Goal: Information Seeking & Learning: Learn about a topic

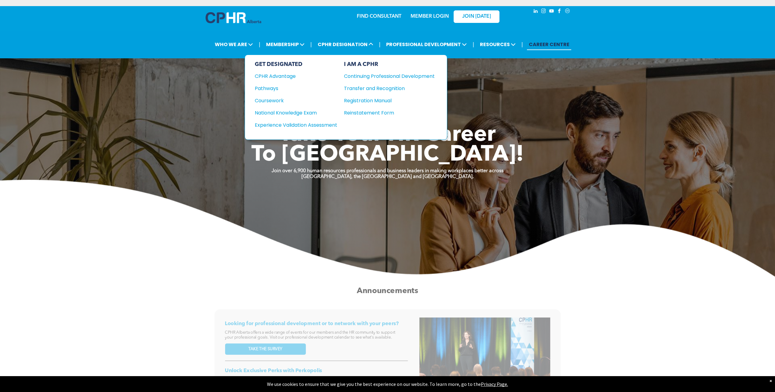
click at [276, 86] on div "Pathways" at bounding box center [292, 89] width 74 height 8
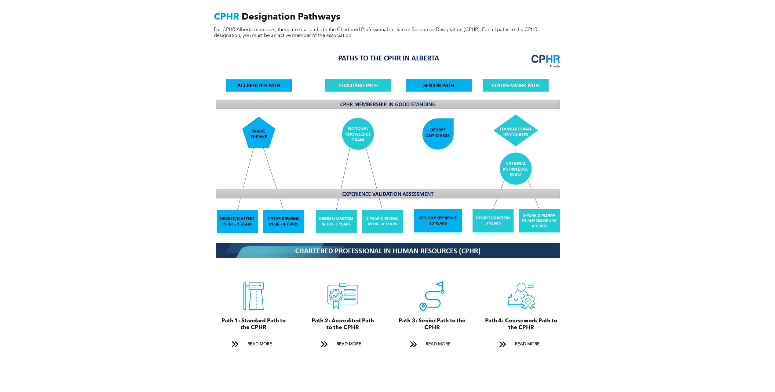
scroll to position [519, 0]
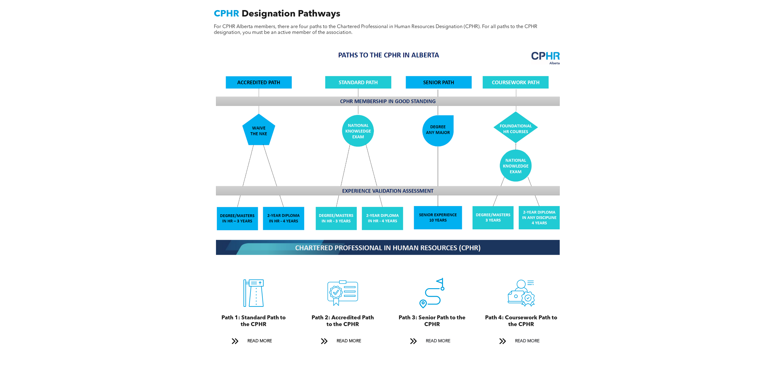
click at [347, 336] on span "READ MORE" at bounding box center [349, 341] width 29 height 11
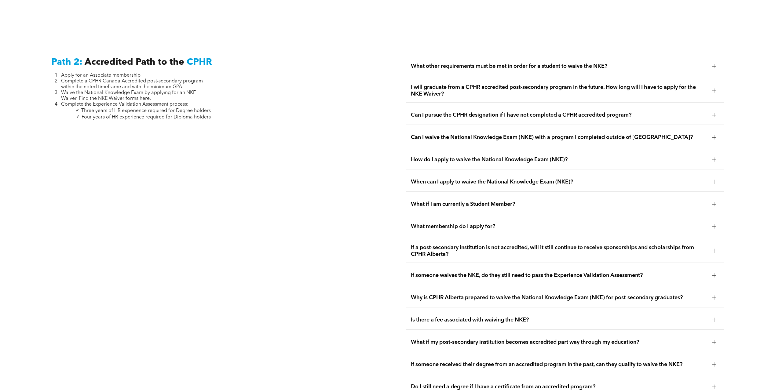
scroll to position [1062, 0]
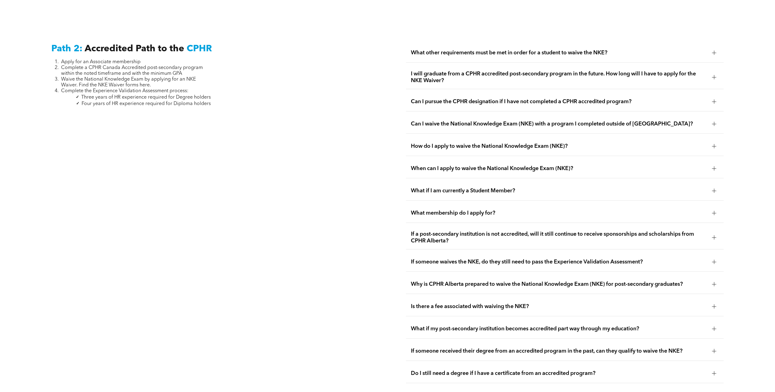
click at [493, 51] on div "What other requirements must be met in order for a student to waive the NKE?" at bounding box center [565, 52] width 318 height 19
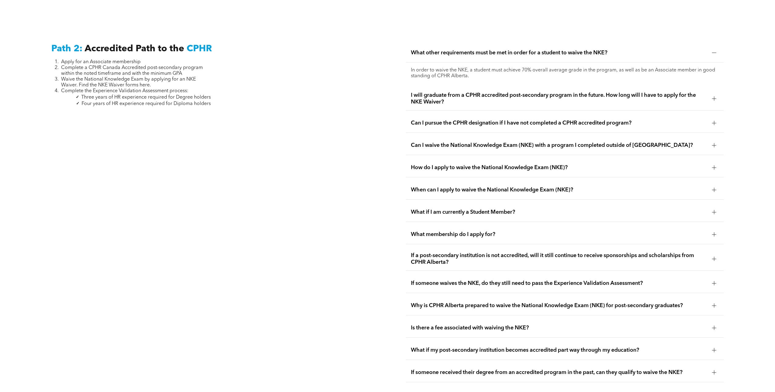
click at [547, 92] on span "I will graduate from a CPHR accredited post-secondary program in the future. Ho…" at bounding box center [559, 98] width 296 height 13
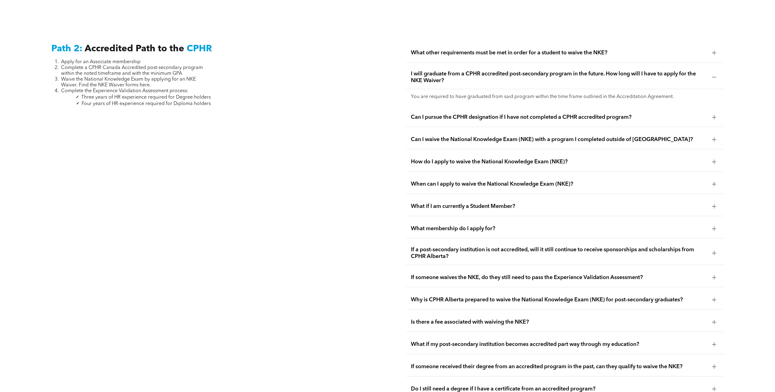
click at [559, 71] on span "I will graduate from a CPHR accredited post-secondary program in the future. Ho…" at bounding box center [559, 77] width 296 height 13
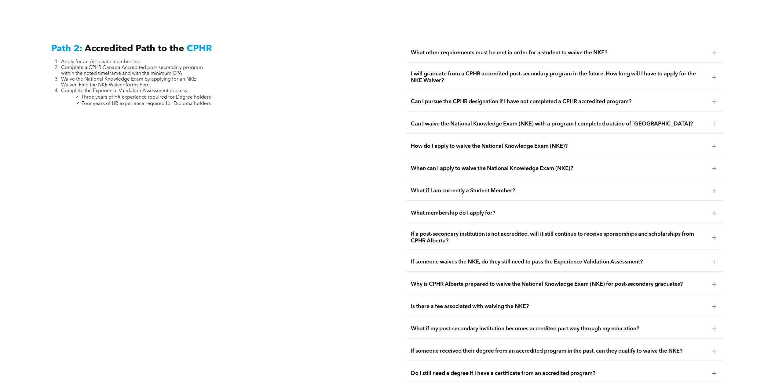
click at [559, 71] on span "I will graduate from a CPHR accredited post-secondary program in the future. Ho…" at bounding box center [559, 77] width 296 height 13
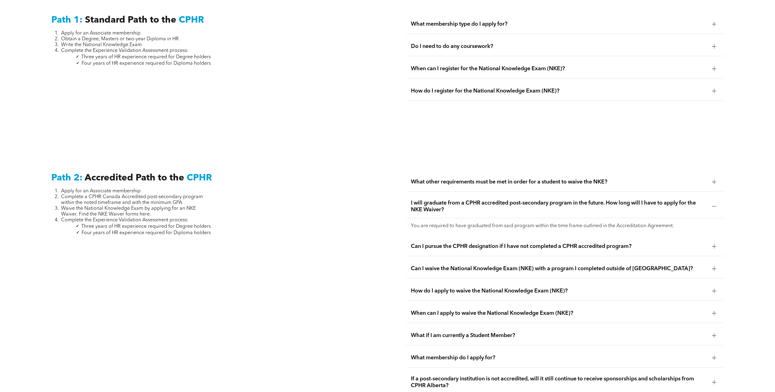
scroll to position [940, 0]
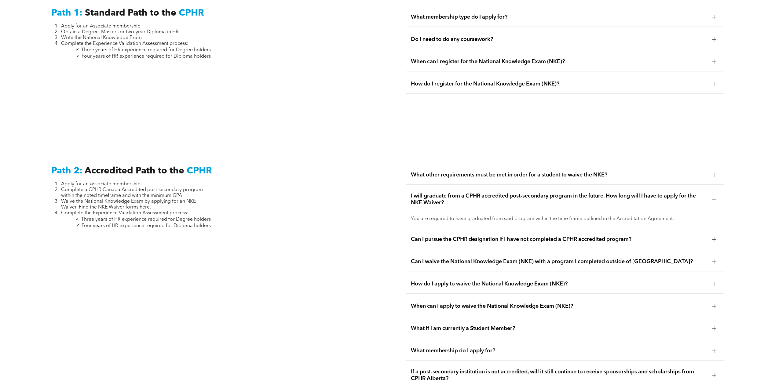
click at [514, 58] on span "When can I register for the National Knowledge Exam (NKE)?" at bounding box center [559, 61] width 296 height 7
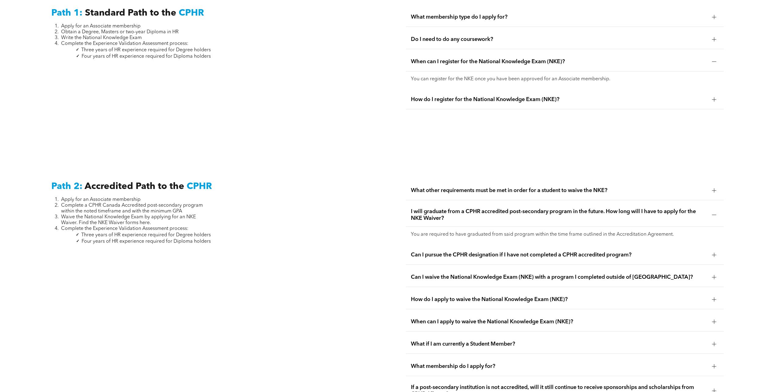
click at [514, 58] on span "When can I register for the National Knowledge Exam (NKE)?" at bounding box center [559, 61] width 296 height 7
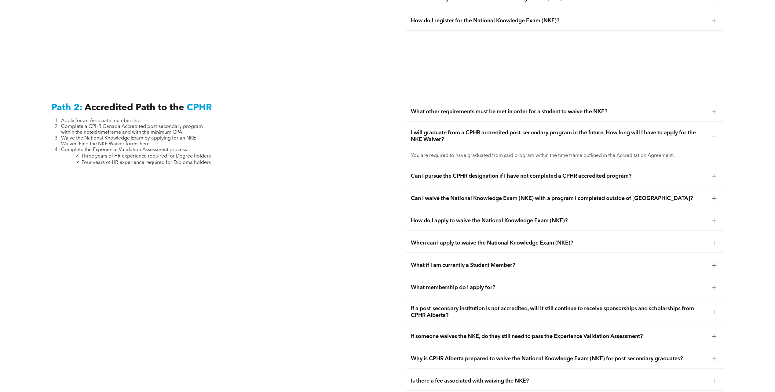
scroll to position [1032, 0]
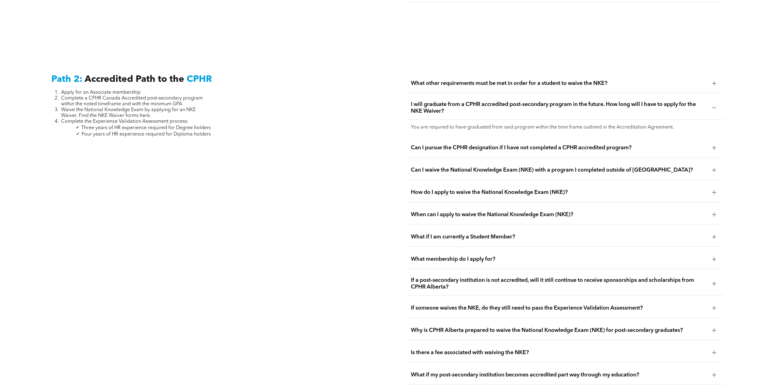
click at [531, 161] on div "Can I waive the National Knowledge Exam (NKE) with a program I completed outsid…" at bounding box center [565, 170] width 318 height 19
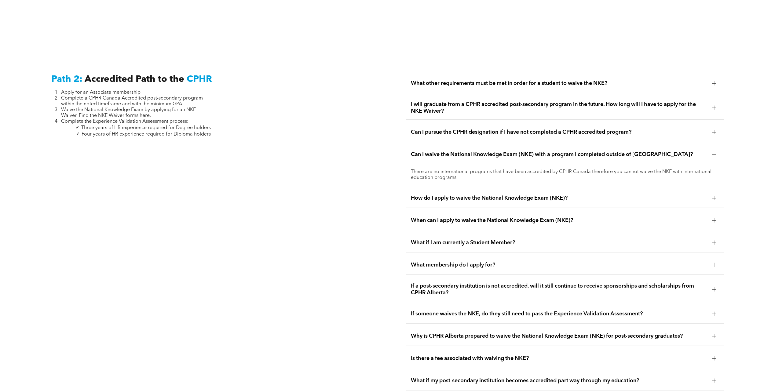
click at [528, 195] on span "How do I apply to waive the National Knowledge Exam (NKE)?" at bounding box center [559, 198] width 296 height 7
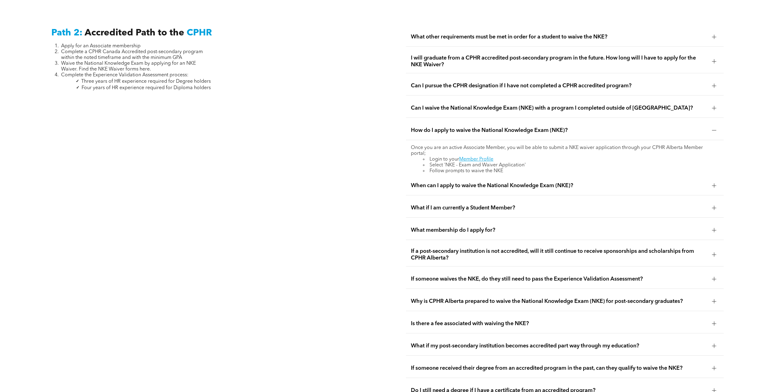
scroll to position [1123, 0]
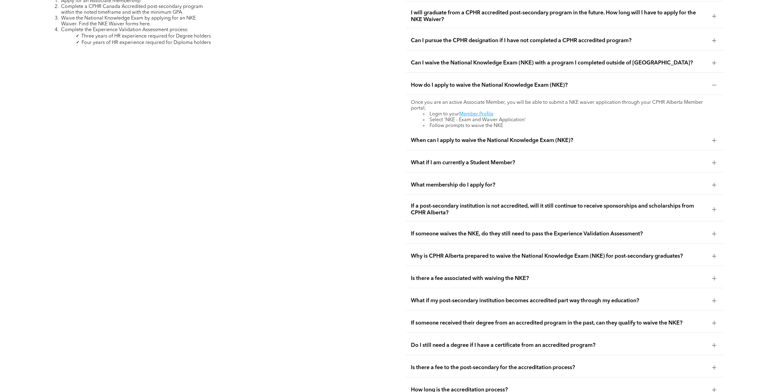
click at [540, 162] on div "What if I am currently a Student Member?" at bounding box center [565, 162] width 318 height 19
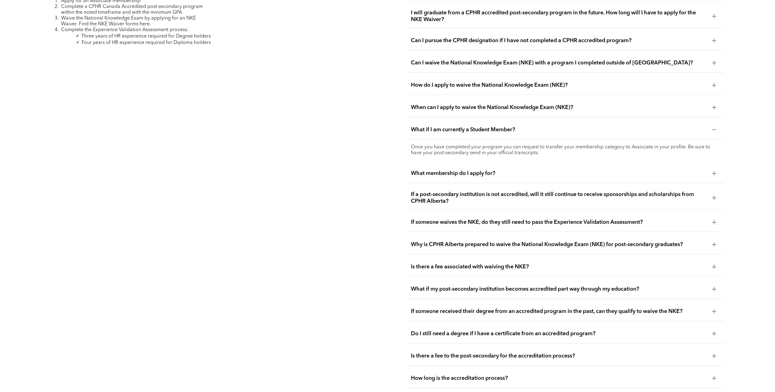
click at [543, 127] on div "What if I am currently a Student Member?" at bounding box center [565, 129] width 318 height 19
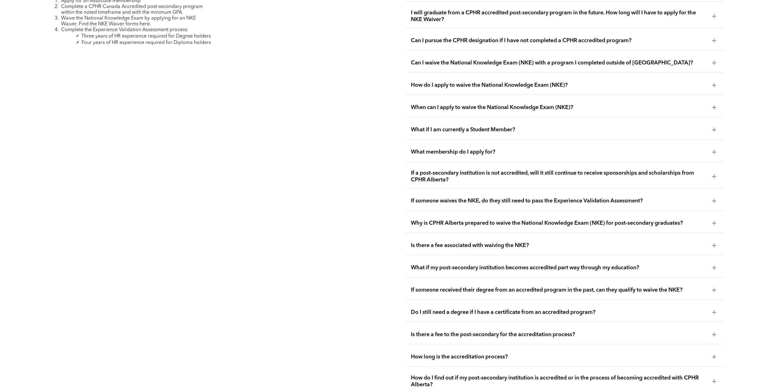
click at [539, 149] on span "What membership do I apply for?" at bounding box center [559, 152] width 296 height 7
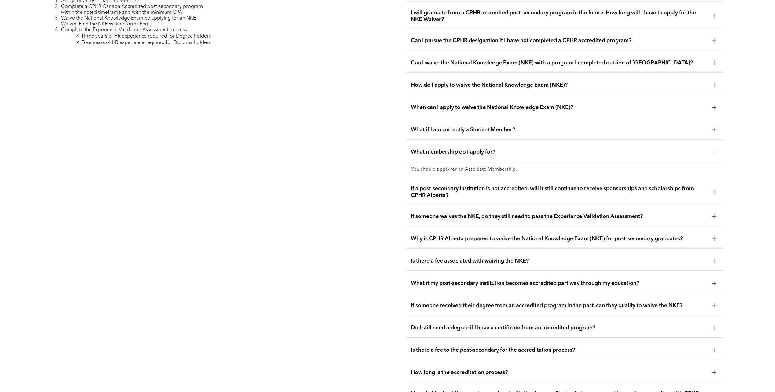
click at [539, 149] on span "What membership do I apply for?" at bounding box center [559, 152] width 296 height 7
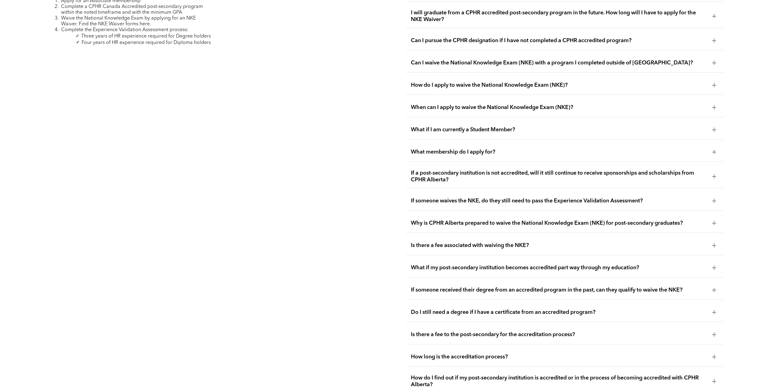
click at [540, 170] on span "If a post-secondary institution is not accredited, will it still continue to re…" at bounding box center [559, 176] width 296 height 13
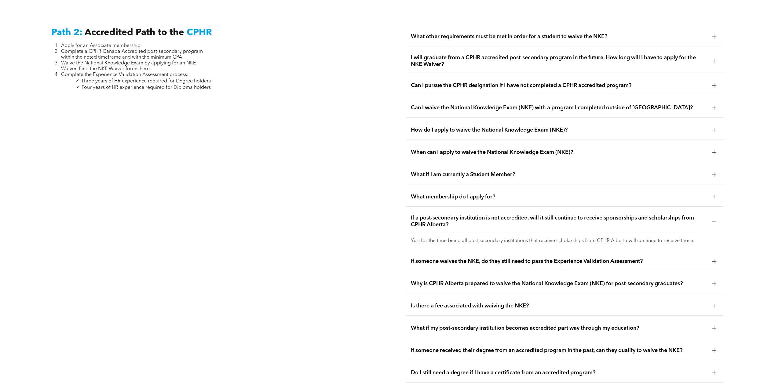
scroll to position [1032, 0]
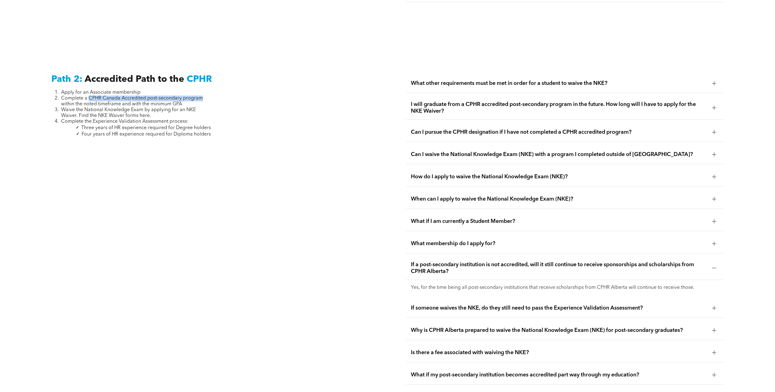
drag, startPoint x: 160, startPoint y: 91, endPoint x: 88, endPoint y: 91, distance: 72.4
click at [88, 96] on li "Complete a CPHR Canada Accredited post-secondary program within the noted timef…" at bounding box center [136, 102] width 150 height 12
copy span "CPHR Canada Accredited post-secondary program"
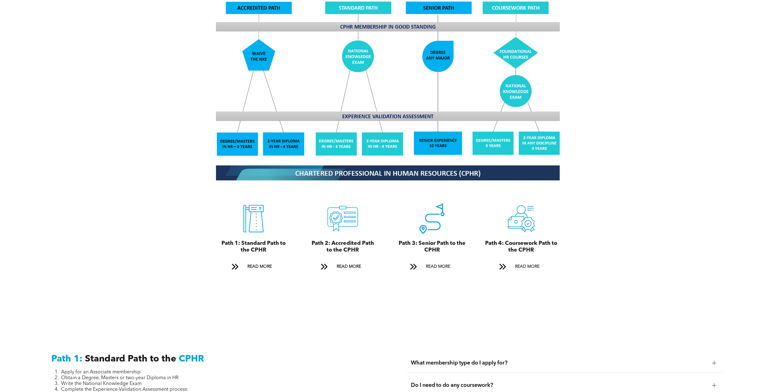
scroll to position [635, 0]
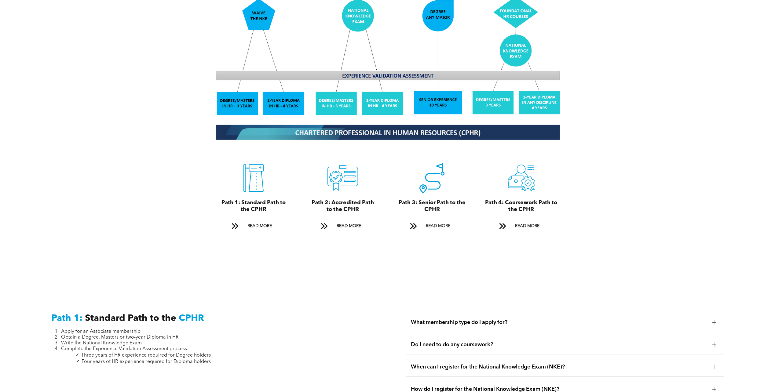
click at [347, 221] on span "READ MORE" at bounding box center [349, 226] width 29 height 11
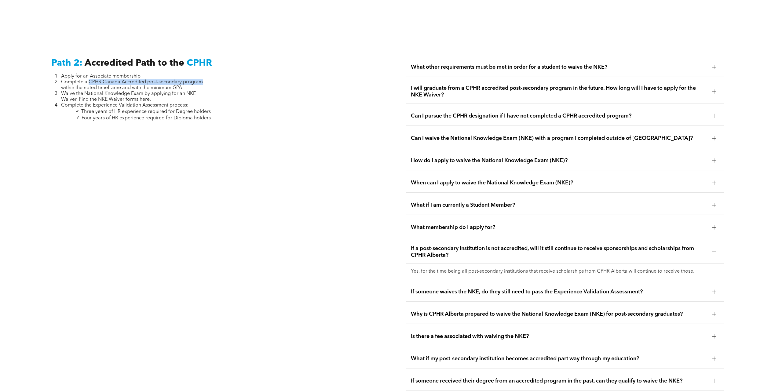
scroll to position [1062, 0]
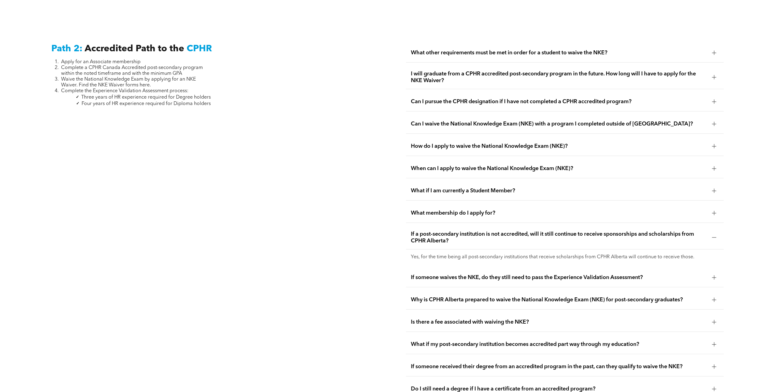
click at [525, 49] on span "What other requirements must be met in order for a student to waive the NKE?" at bounding box center [559, 52] width 296 height 7
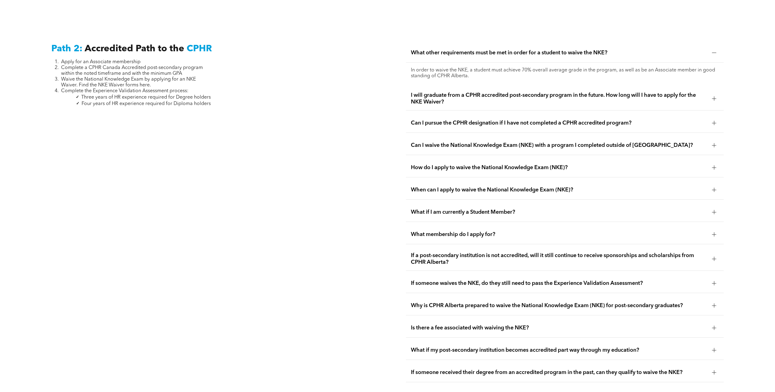
click at [506, 92] on span "I will graduate from a CPHR accredited post-secondary program in the future. Ho…" at bounding box center [559, 98] width 296 height 13
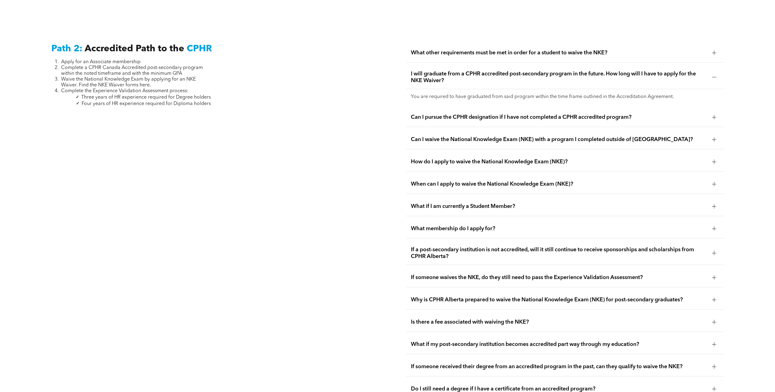
click at [505, 114] on span "Can I pursue the CPHR designation if I have not completed a CPHR accredited pro…" at bounding box center [559, 117] width 296 height 7
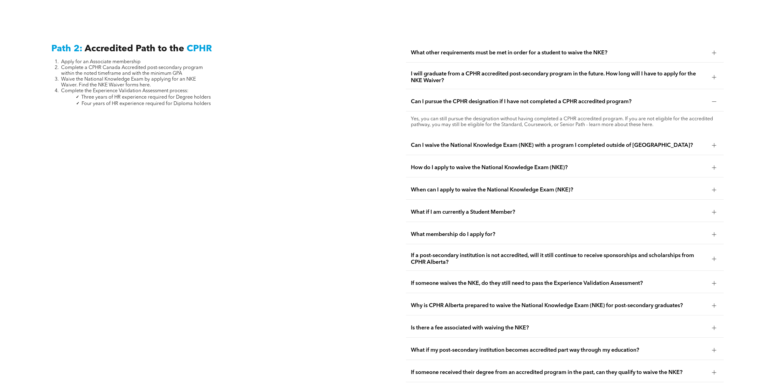
click at [500, 142] on span "Can I waive the National Knowledge Exam (NKE) with a program I completed outsid…" at bounding box center [559, 145] width 296 height 7
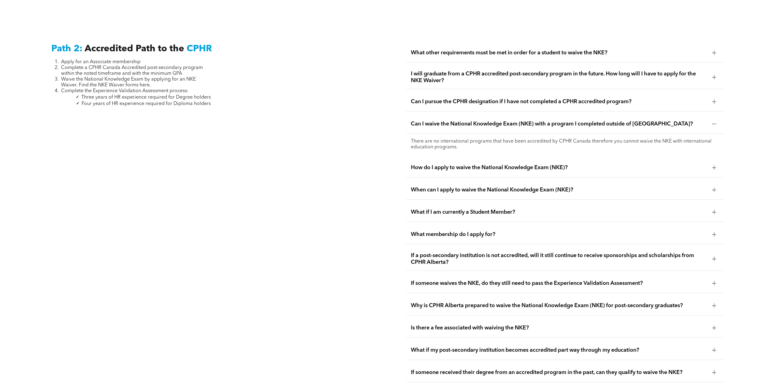
click at [494, 164] on span "How do I apply to waive the National Knowledge Exam (NKE)?" at bounding box center [559, 167] width 296 height 7
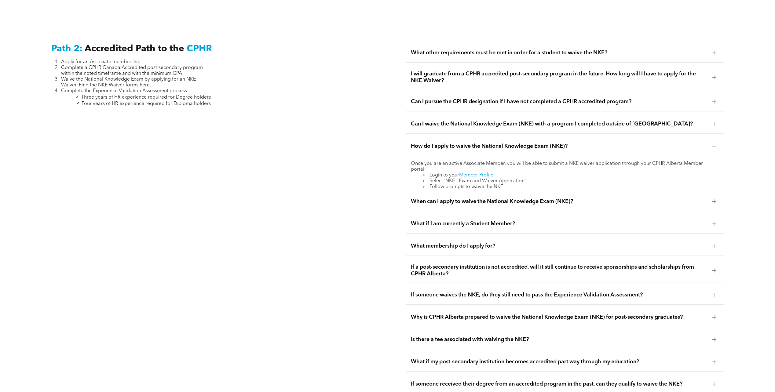
click at [513, 121] on div "Can I waive the National Knowledge Exam (NKE) with a program I completed outsid…" at bounding box center [565, 124] width 318 height 19
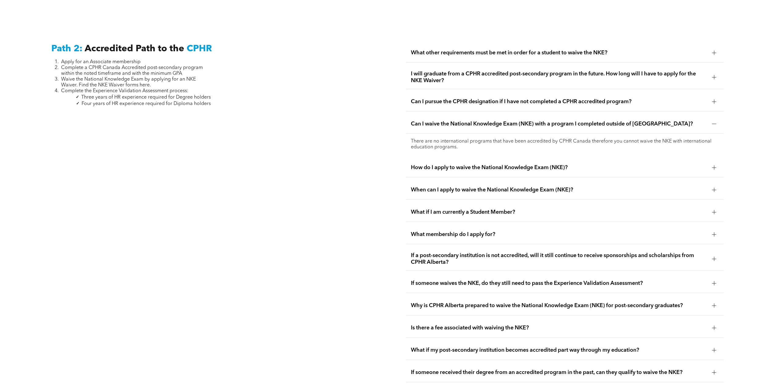
click at [513, 164] on span "How do I apply to waive the National Knowledge Exam (NKE)?" at bounding box center [559, 167] width 296 height 7
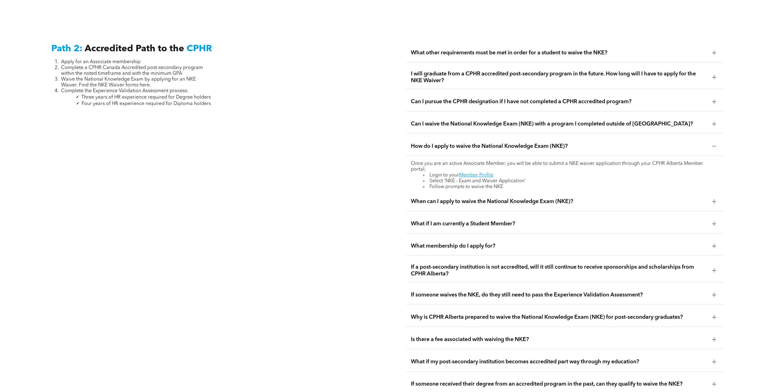
click at [536, 198] on span "When can I apply to waive the National Knowledge Exam (NKE)?" at bounding box center [559, 201] width 296 height 7
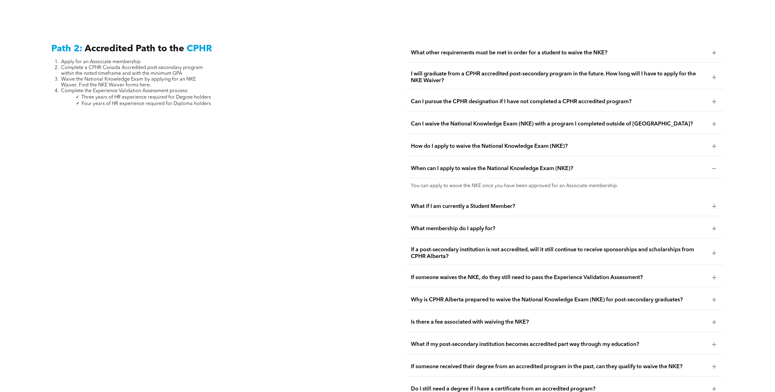
click at [530, 203] on span "What if I am currently a Student Member?" at bounding box center [559, 206] width 296 height 7
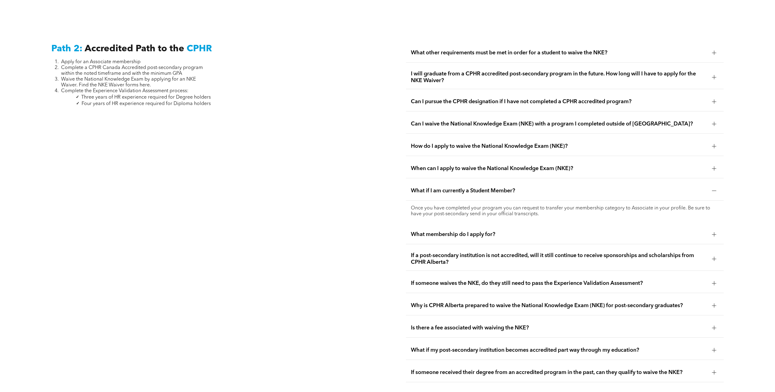
click at [507, 225] on div "What membership do I apply for?" at bounding box center [565, 234] width 318 height 19
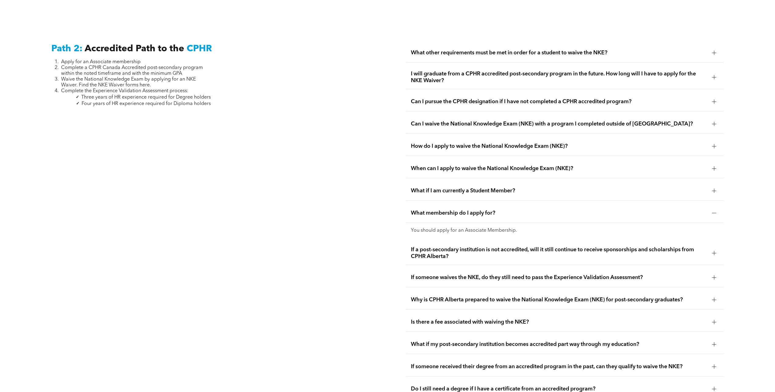
click at [514, 274] on span "If someone waives the NKE, do they still need to pass the Experience Validation…" at bounding box center [559, 277] width 296 height 7
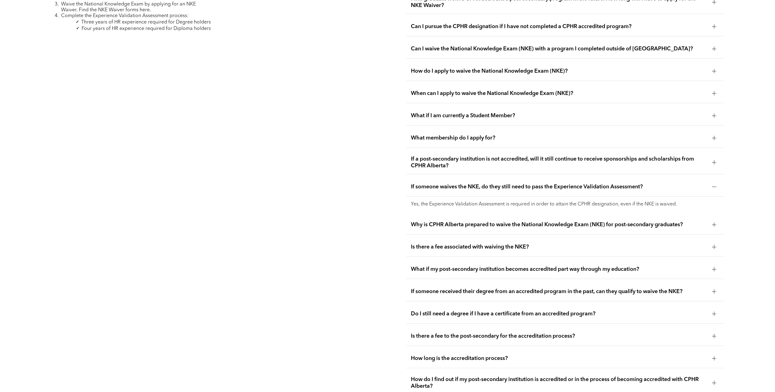
scroll to position [1184, 0]
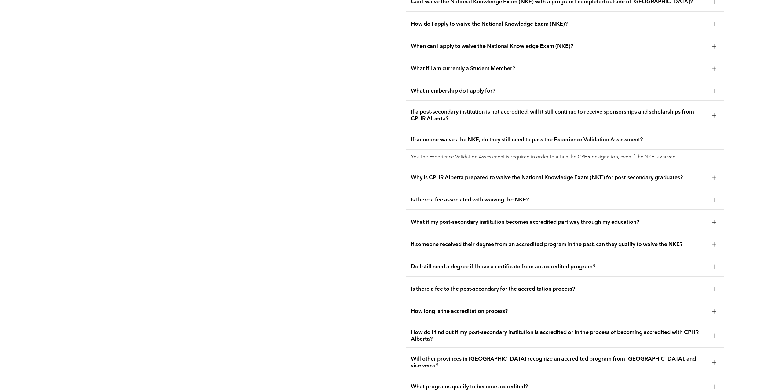
click at [528, 174] on span "Why is CPHR Alberta prepared to waive the National Knowledge Exam (NKE) for pos…" at bounding box center [559, 177] width 296 height 7
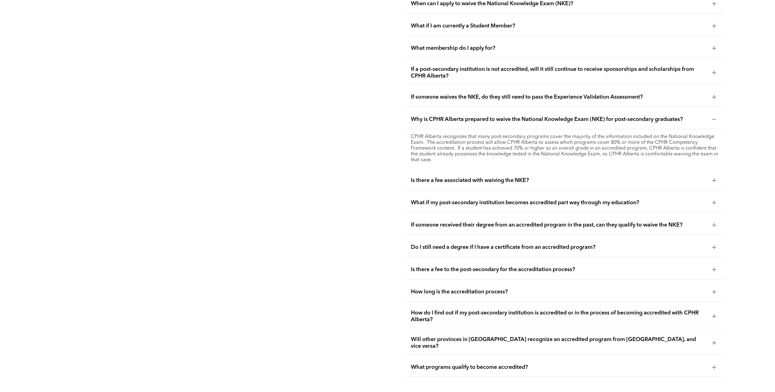
scroll to position [1246, 0]
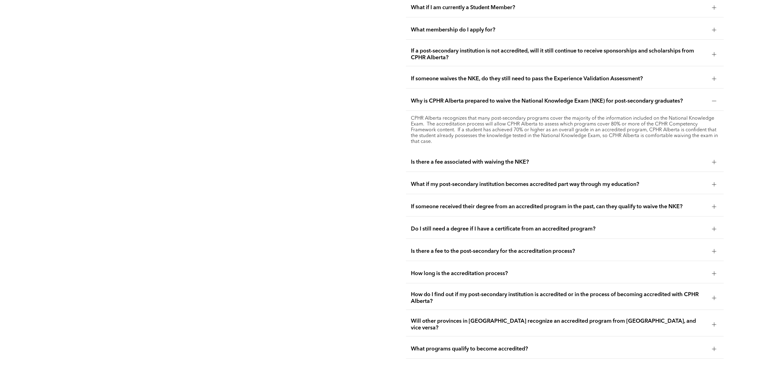
click at [528, 159] on span "Is there a fee associated with waiving the NKE?" at bounding box center [559, 162] width 296 height 7
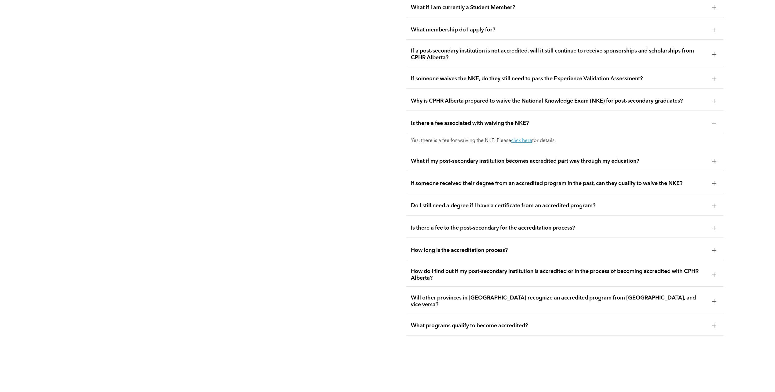
click at [532, 158] on span "What if my post-secondary institution becomes accredited part way through my ed…" at bounding box center [559, 161] width 296 height 7
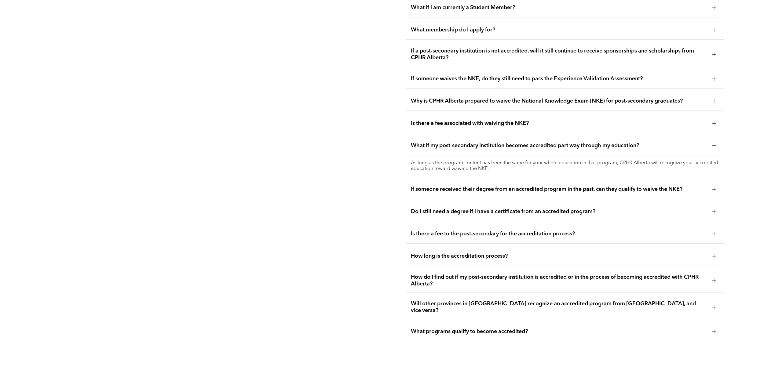
click at [536, 186] on span "If someone received their degree from an accredited program in the past, can th…" at bounding box center [559, 189] width 296 height 7
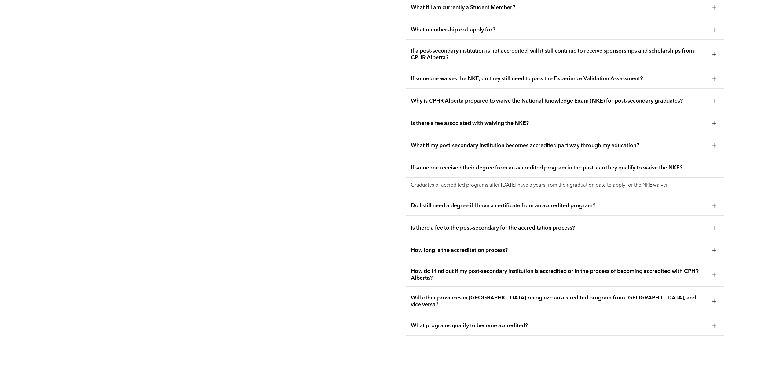
click at [542, 165] on div "If someone received their degree from an accredited program in the past, can th…" at bounding box center [565, 168] width 318 height 19
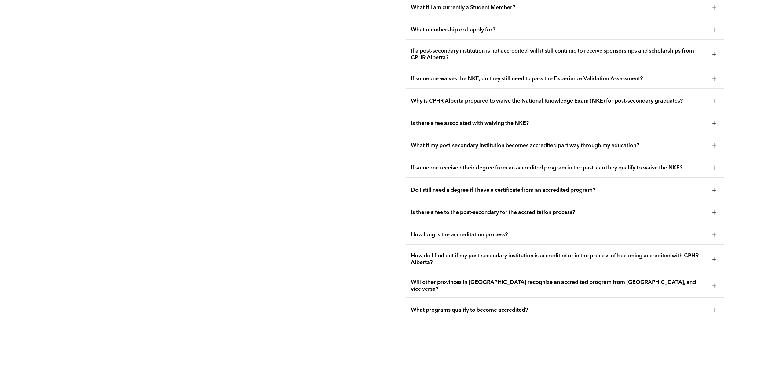
click at [545, 136] on div "What if my post-secondary institution becomes accredited part way through my ed…" at bounding box center [565, 145] width 318 height 19
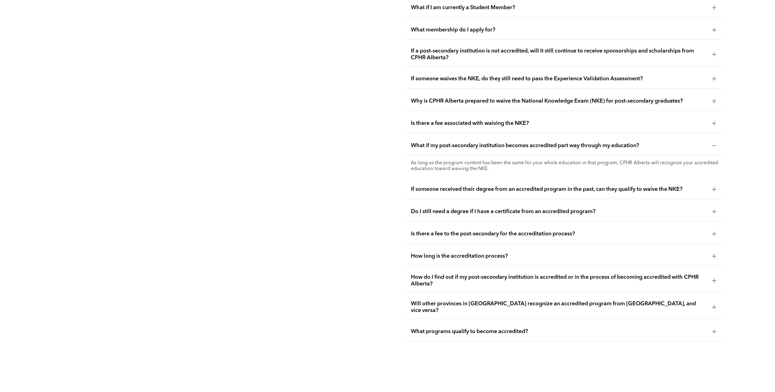
click at [538, 186] on span "If someone received their degree from an accredited program in the past, can th…" at bounding box center [559, 189] width 296 height 7
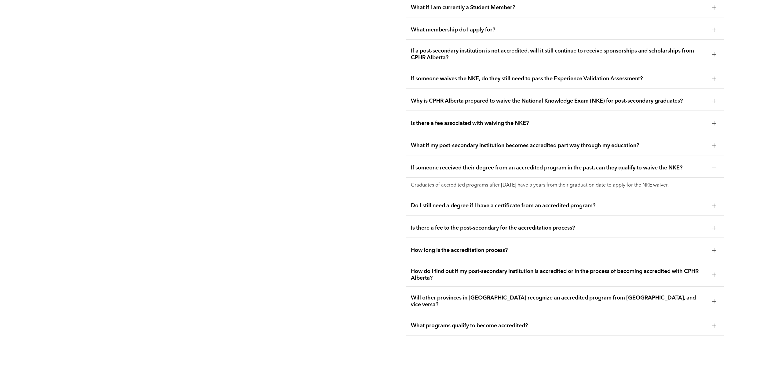
click at [536, 203] on span "Do I still need a degree if I have a certificate from an accredited program?" at bounding box center [559, 206] width 296 height 7
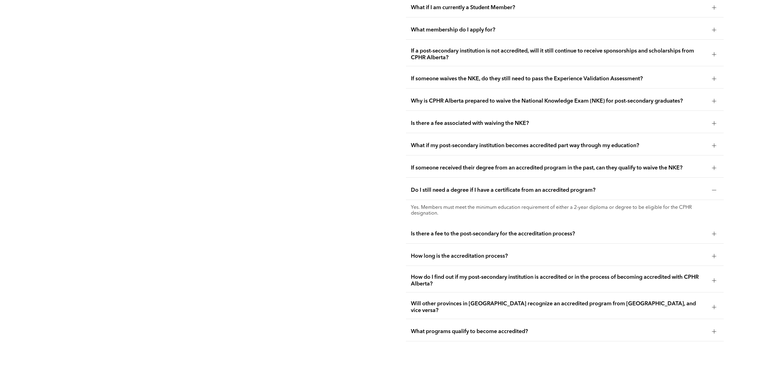
click at [526, 225] on div "Is there a fee to the post-secondary for the accreditation process?" at bounding box center [565, 234] width 318 height 19
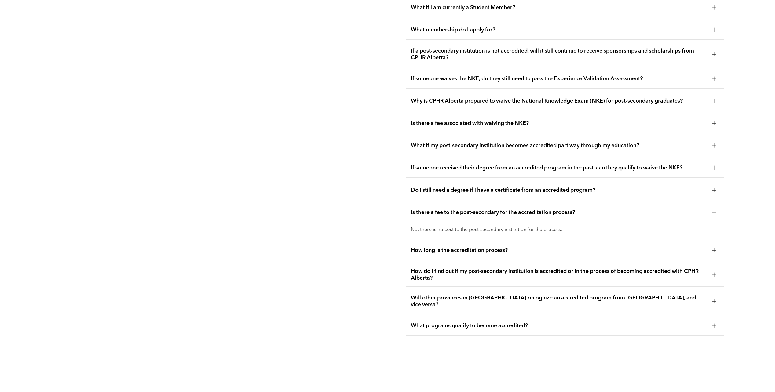
click at [512, 241] on div "How long is the accreditation process?" at bounding box center [565, 250] width 318 height 19
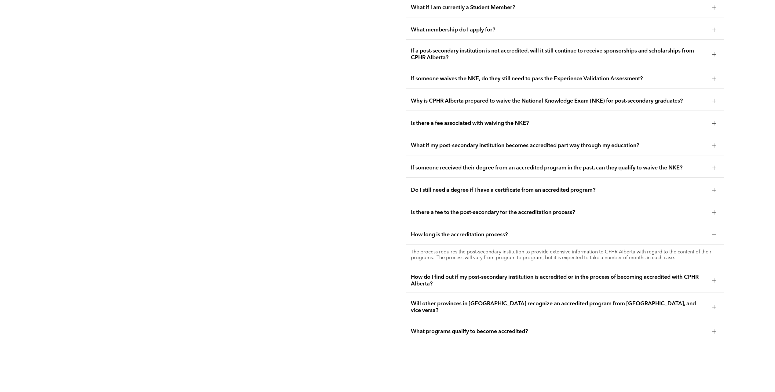
click at [521, 274] on span "How do I find out if my post-secondary institution is accredited or in the proc…" at bounding box center [559, 280] width 296 height 13
click at [519, 301] on span "Will other provinces in [GEOGRAPHIC_DATA] recognize an accredited program from …" at bounding box center [559, 307] width 296 height 13
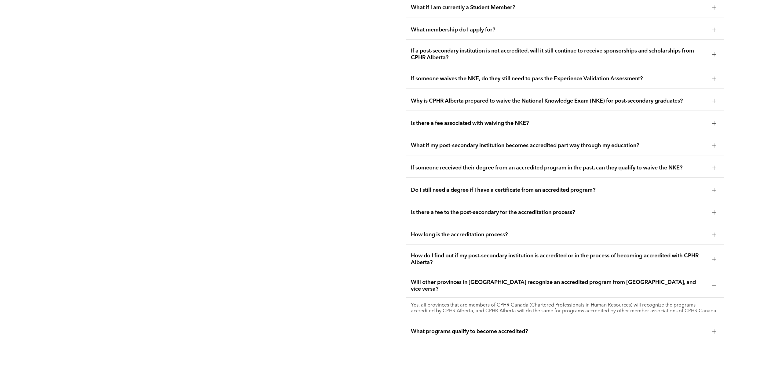
drag, startPoint x: 497, startPoint y: 321, endPoint x: 502, endPoint y: 321, distance: 4.9
click at [497, 328] on span "What programs qualify to become accredited?" at bounding box center [559, 331] width 296 height 7
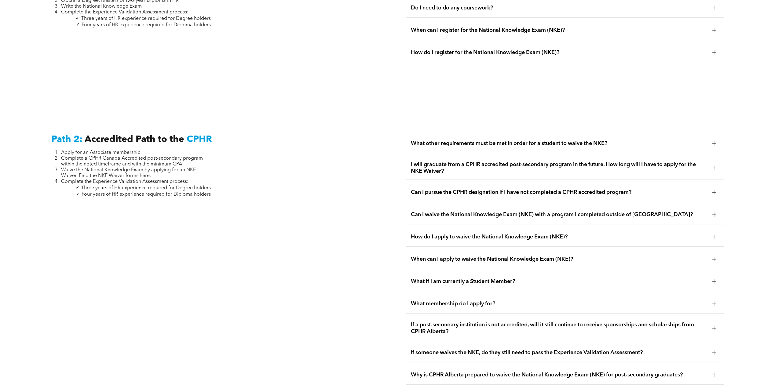
scroll to position [971, 0]
drag, startPoint x: 72, startPoint y: 176, endPoint x: 194, endPoint y: 174, distance: 121.9
click at [194, 180] on li "Complete the Experience Validation Assessment process:" at bounding box center [136, 183] width 150 height 6
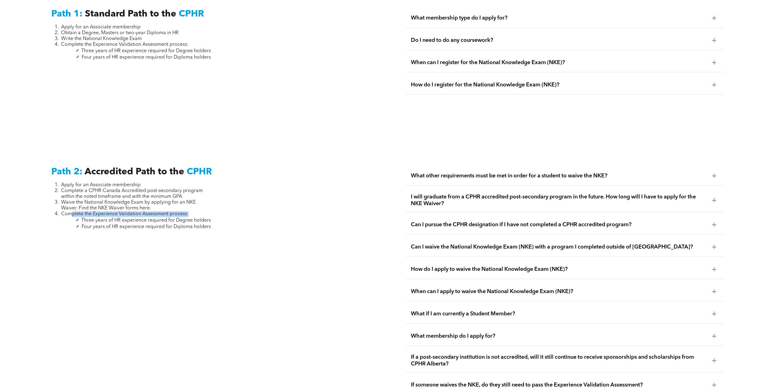
scroll to position [940, 0]
drag, startPoint x: 209, startPoint y: 219, endPoint x: 77, endPoint y: 217, distance: 132.0
click at [77, 223] on li "Four years of HR experience required for Diploma holders" at bounding box center [136, 226] width 150 height 6
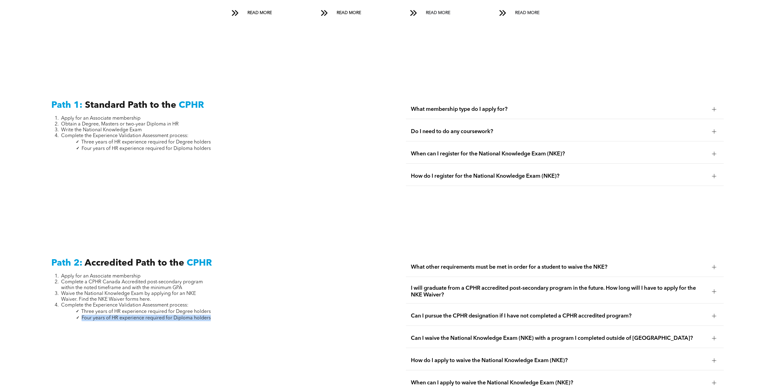
scroll to position [848, 0]
click at [474, 128] on span "Do I need to do any coursework?" at bounding box center [559, 131] width 296 height 7
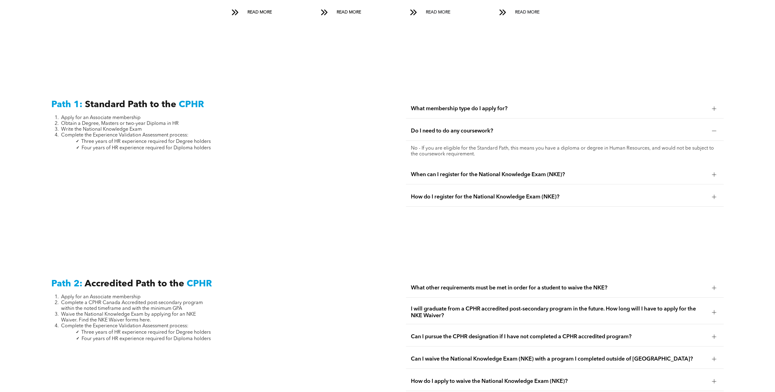
click at [474, 128] on span "Do I need to do any coursework?" at bounding box center [559, 131] width 296 height 7
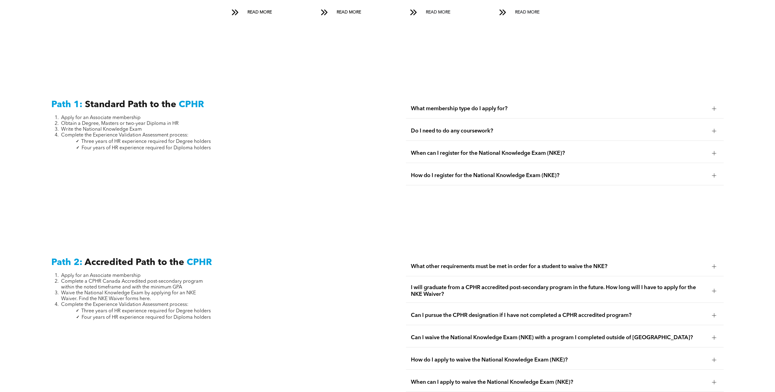
click at [476, 150] on span "When can I register for the National Knowledge Exam (NKE)?" at bounding box center [559, 153] width 296 height 7
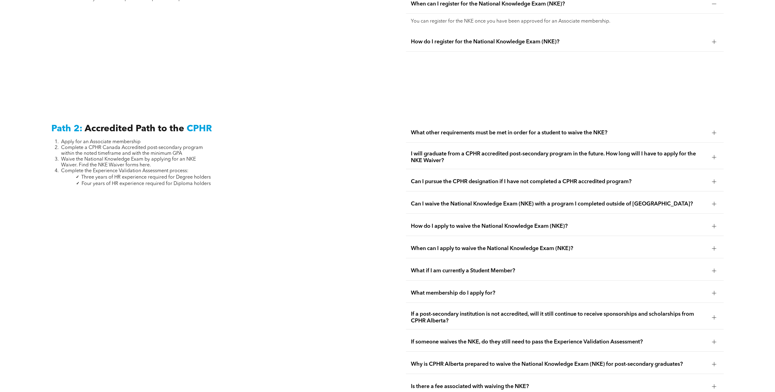
scroll to position [1001, 0]
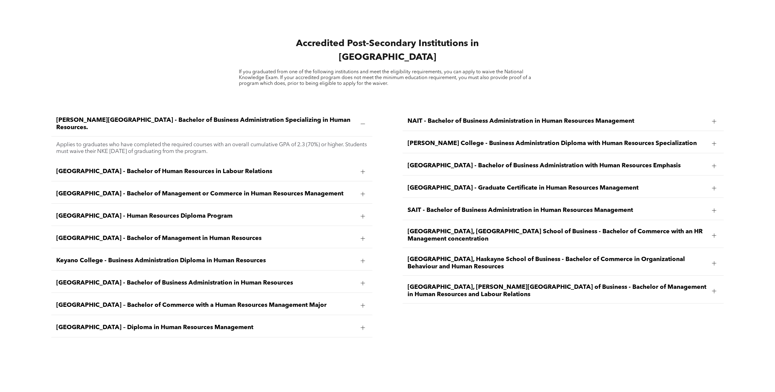
scroll to position [978, 0]
click at [475, 284] on span "University of Lethbridge, Dhillon School of Business - Bachelor of Management i…" at bounding box center [558, 291] width 300 height 15
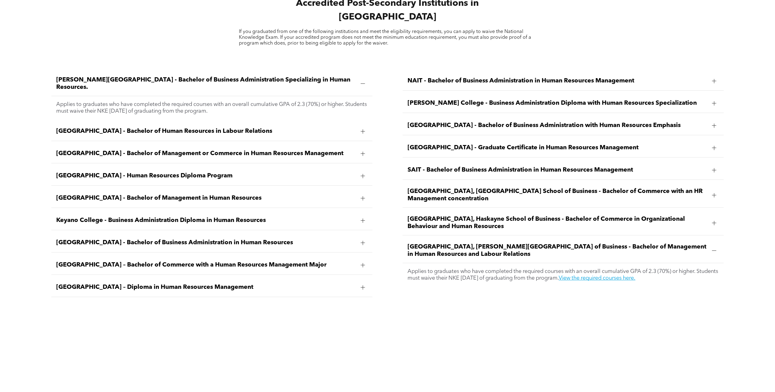
scroll to position [1069, 0]
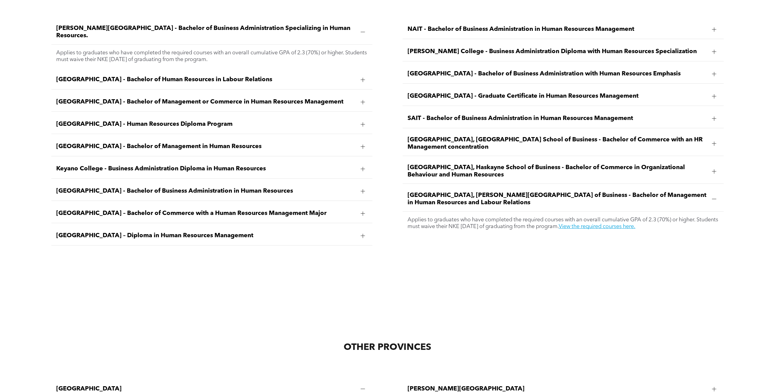
click at [635, 224] on link "View the required courses here." at bounding box center [597, 226] width 77 height 5
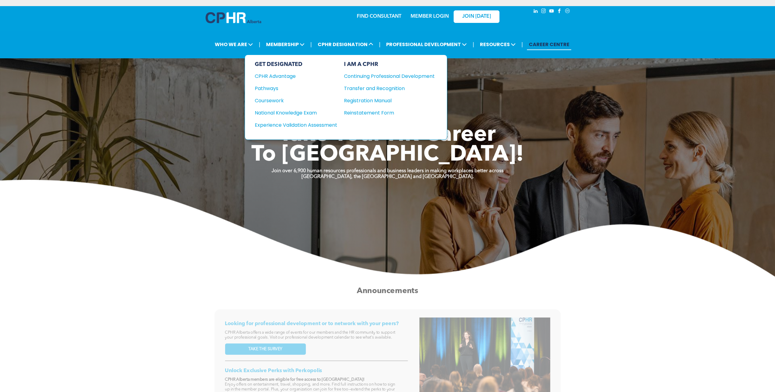
click at [273, 88] on div "Pathways" at bounding box center [292, 89] width 74 height 8
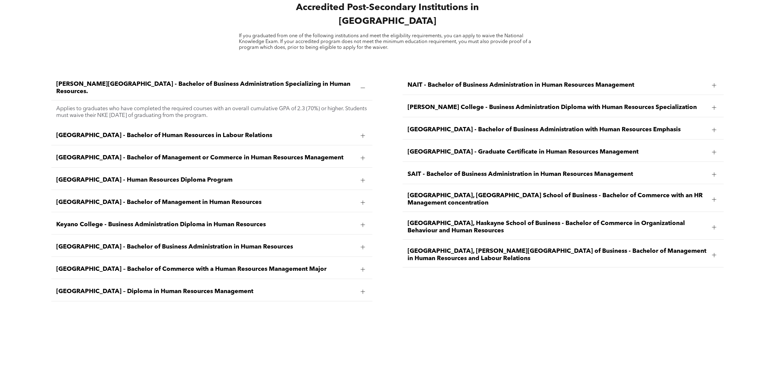
scroll to position [1100, 0]
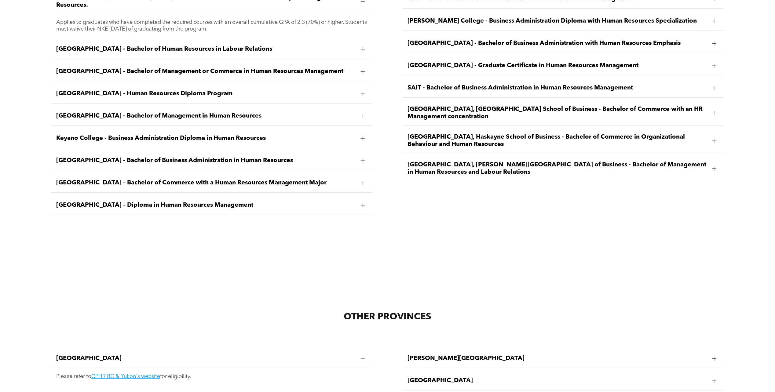
click at [463, 161] on span "[GEOGRAPHIC_DATA], [PERSON_NAME][GEOGRAPHIC_DATA] of Business - Bachelor of Man…" at bounding box center [558, 168] width 300 height 15
click at [635, 193] on link "View the required courses here." at bounding box center [597, 195] width 77 height 5
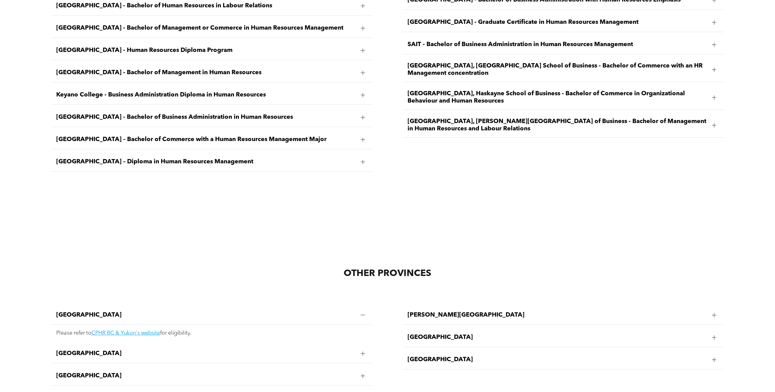
scroll to position [1130, 0]
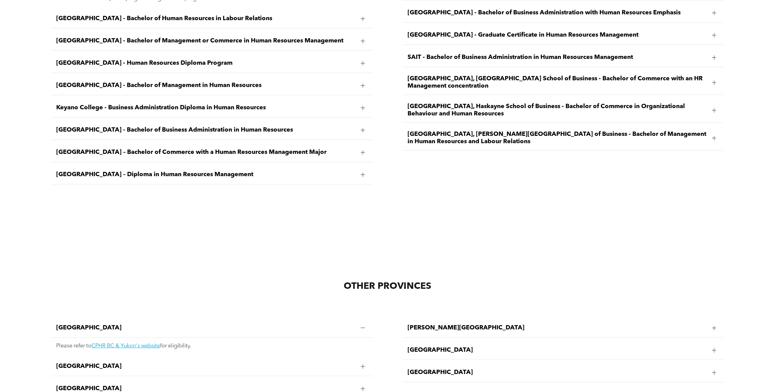
click at [713, 136] on div at bounding box center [714, 138] width 4 height 4
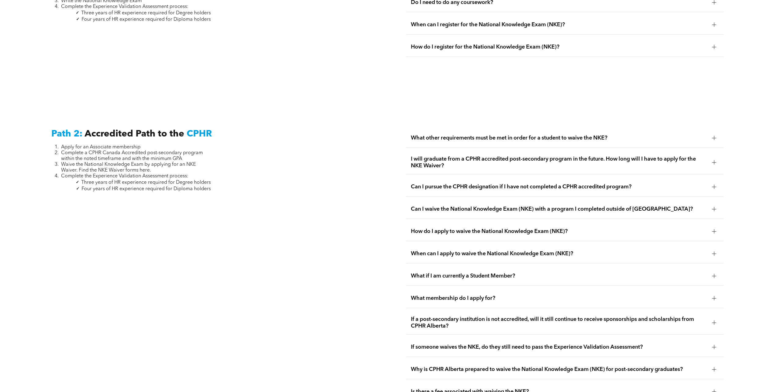
scroll to position [1008, 0]
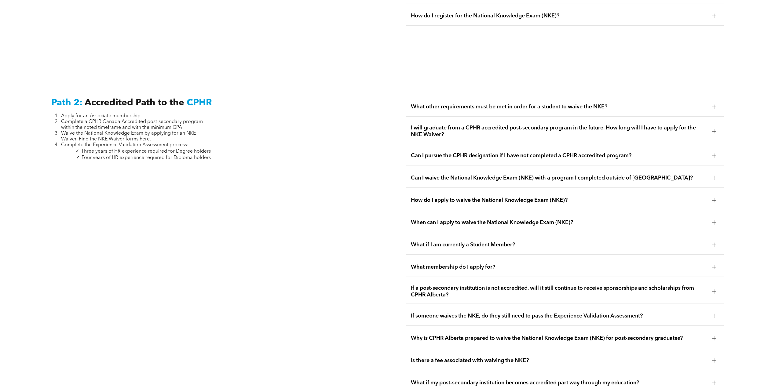
click at [555, 125] on span "I will graduate from a CPHR accredited post-secondary program in the future. Ho…" at bounding box center [559, 131] width 296 height 13
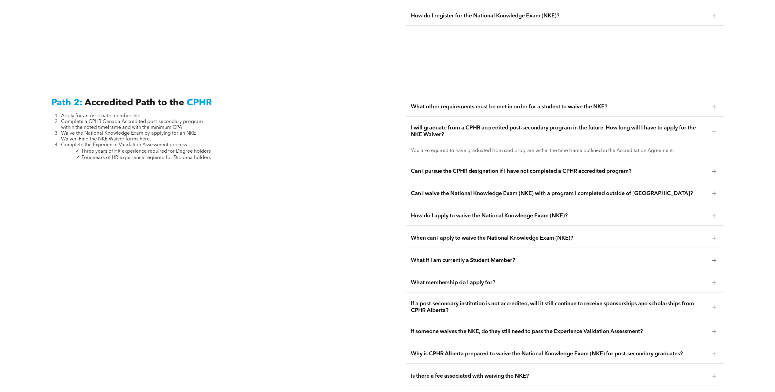
click at [558, 97] on div "What other requirements must be met in order for a student to waive the NKE?" at bounding box center [565, 106] width 318 height 19
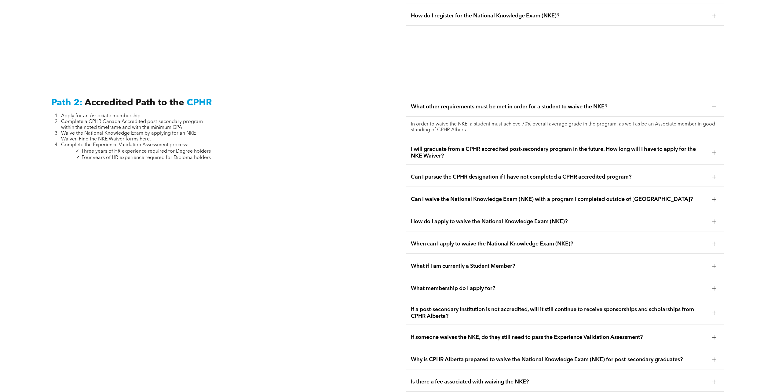
click at [544, 174] on span "Can I pursue the CPHR designation if I have not completed a CPHR accredited pro…" at bounding box center [559, 177] width 296 height 7
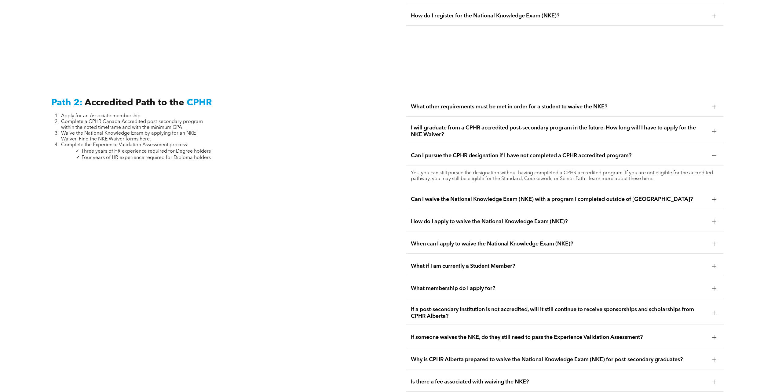
click at [526, 197] on div "Can I waive the National Knowledge Exam (NKE) with a program I completed outsid…" at bounding box center [565, 199] width 318 height 19
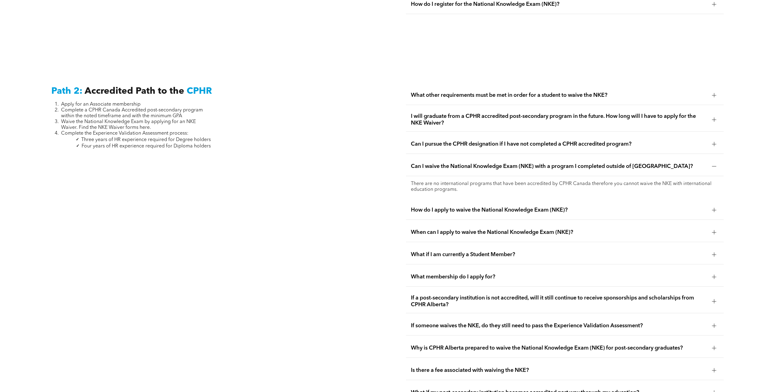
scroll to position [1039, 0]
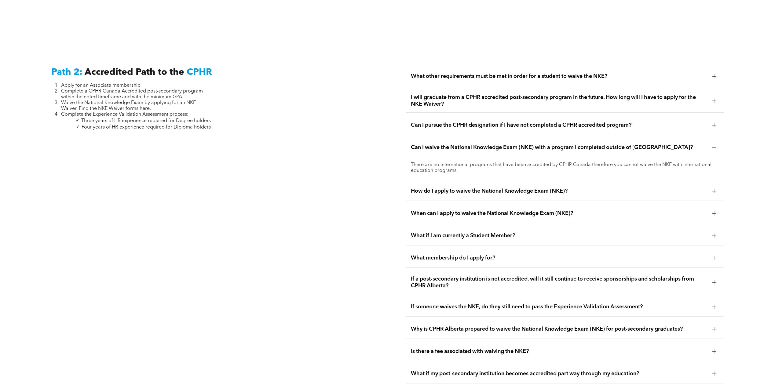
click at [512, 188] on span "How do I apply to waive the National Knowledge Exam (NKE)?" at bounding box center [559, 191] width 296 height 7
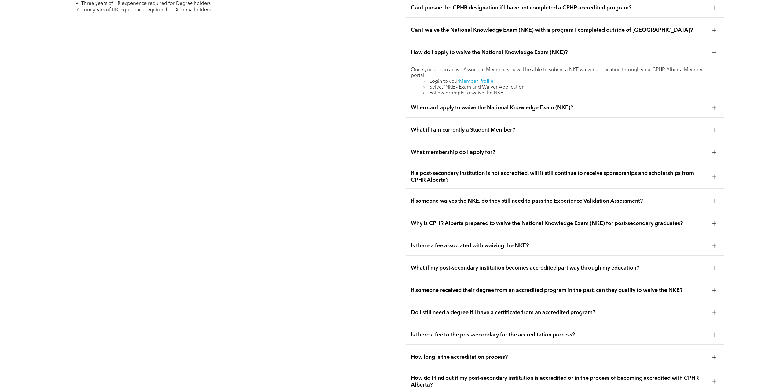
scroll to position [1161, 0]
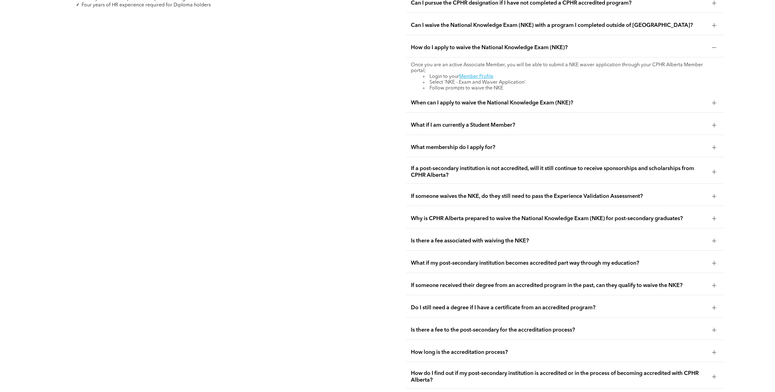
click at [505, 167] on span "If a post-secondary institution is not accredited, will it still continue to re…" at bounding box center [559, 171] width 296 height 13
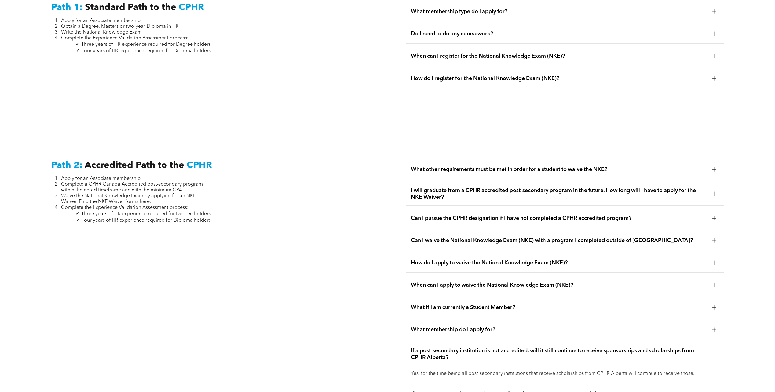
scroll to position [917, 0]
